Goal: Information Seeking & Learning: Understand process/instructions

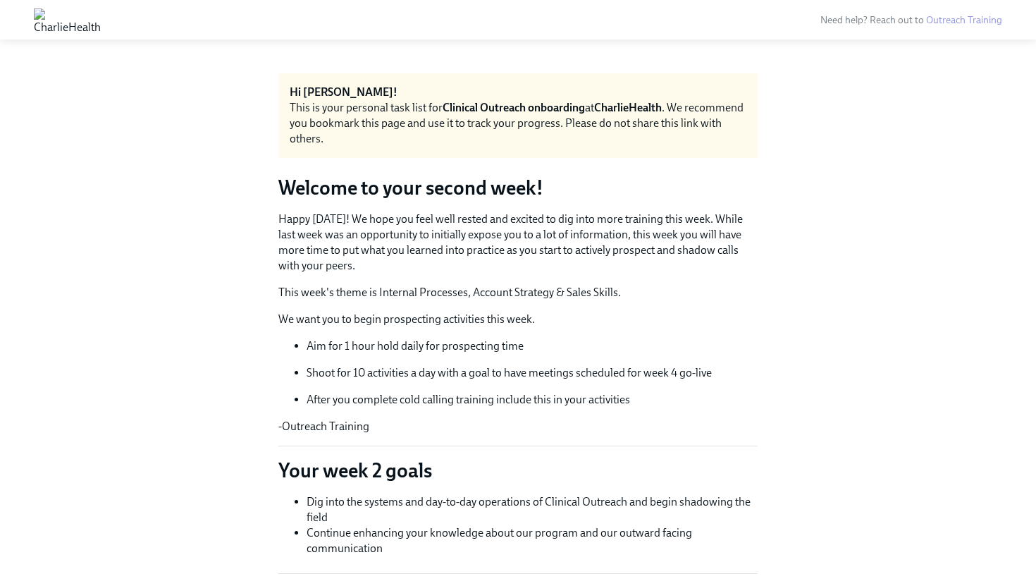
click at [415, 200] on h3 "Welcome to your second week!" at bounding box center [518, 187] width 479 height 25
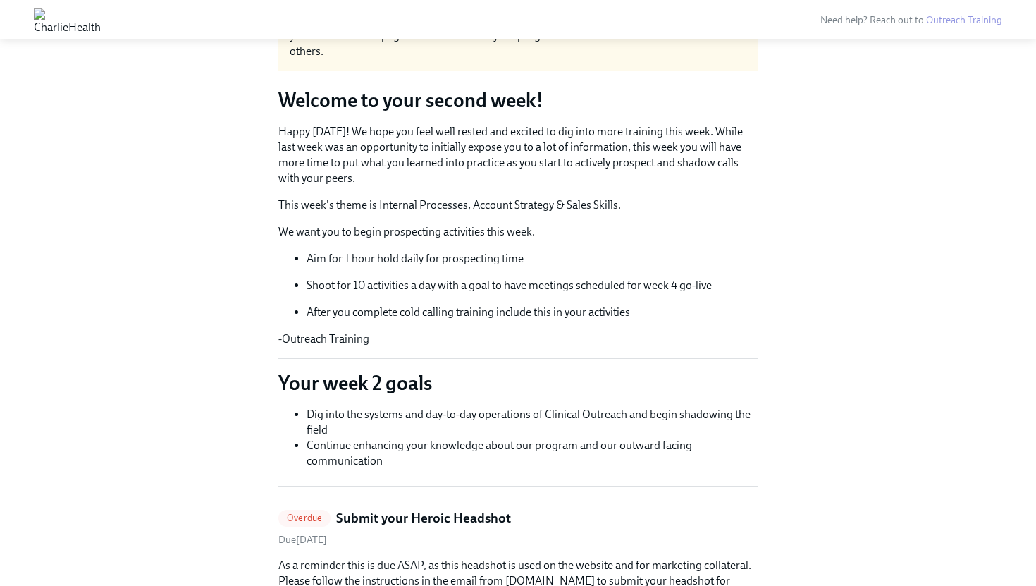
scroll to position [101, 0]
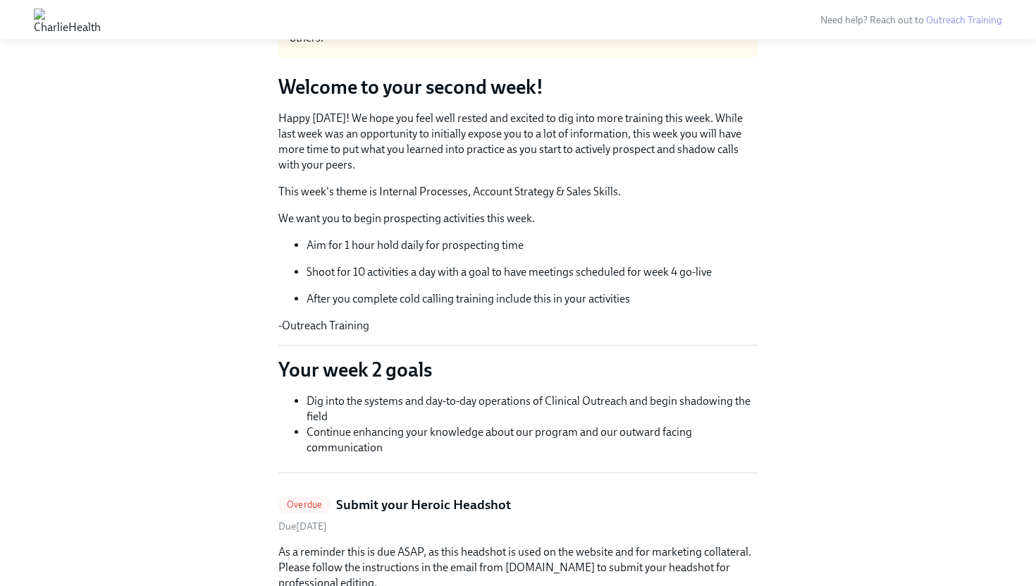
click at [465, 256] on ul "Aim for 1 hour hold daily for prospecting time Shoot for 10 activities a day wi…" at bounding box center [518, 272] width 479 height 69
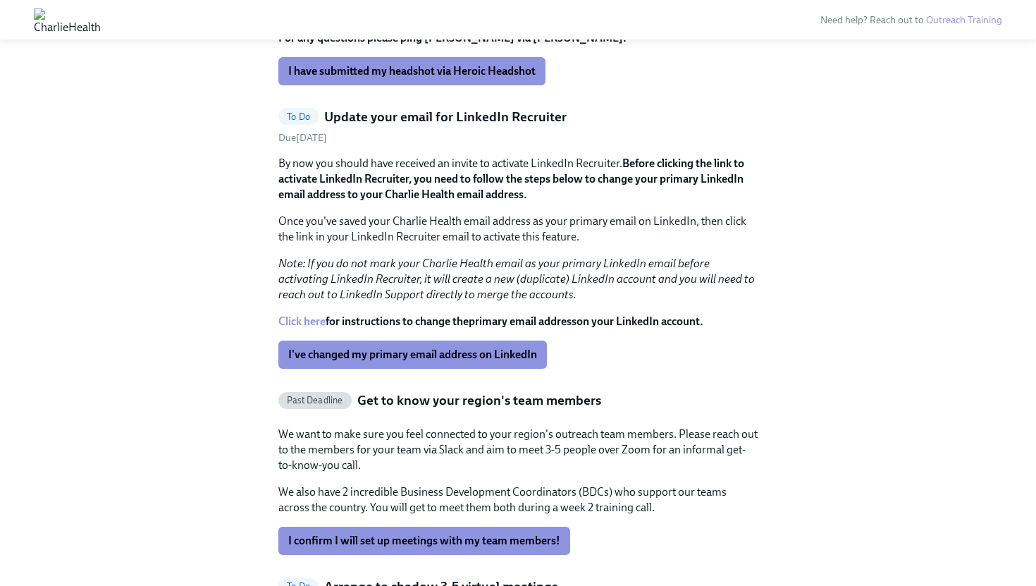
scroll to position [630, 0]
